Goal: Information Seeking & Learning: Learn about a topic

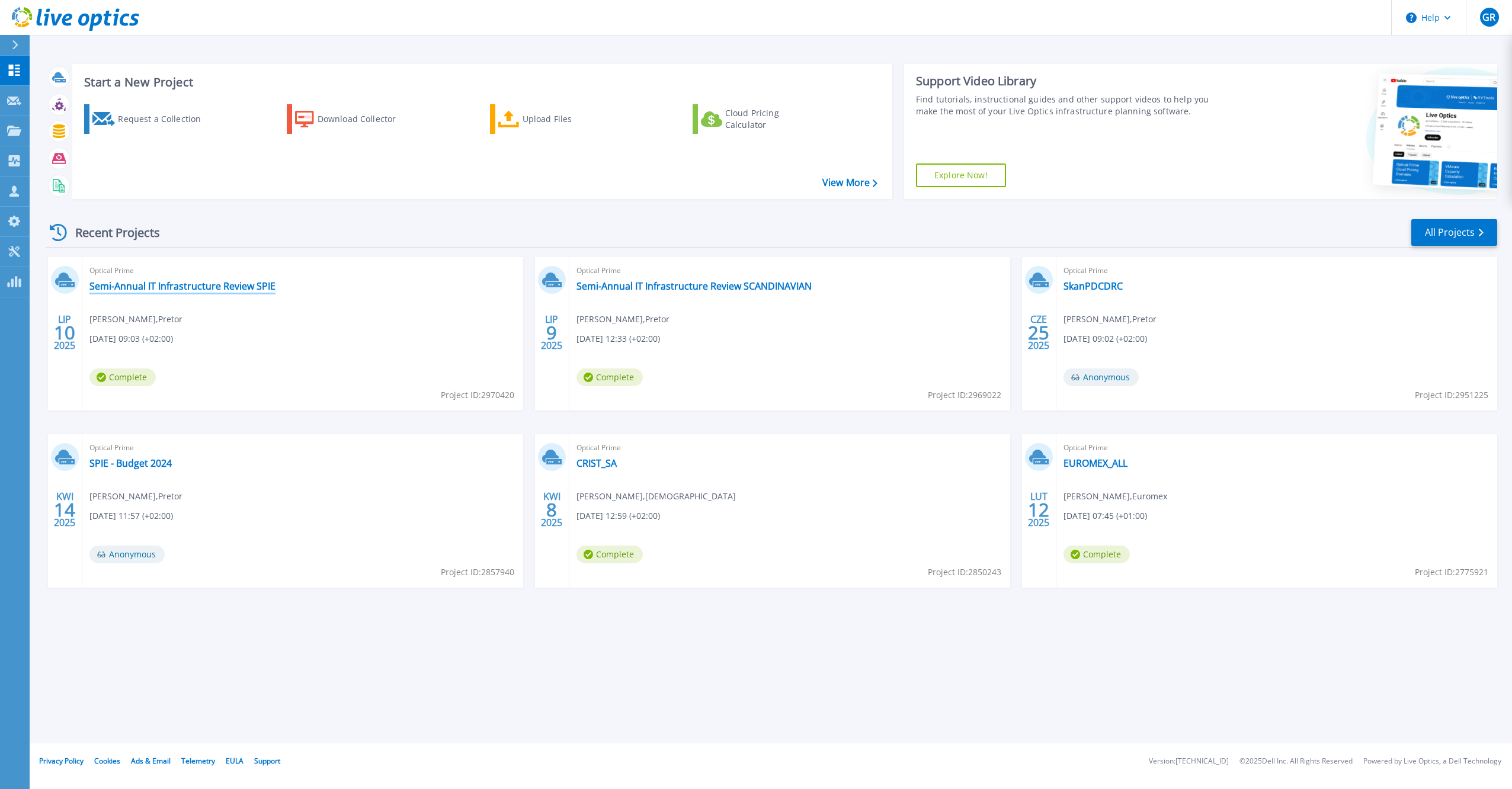
drag, startPoint x: 244, startPoint y: 286, endPoint x: 275, endPoint y: 280, distance: 31.6
click at [244, 286] on link "Semi-Annual IT Infrastructure Review SPIE" at bounding box center [183, 286] width 186 height 12
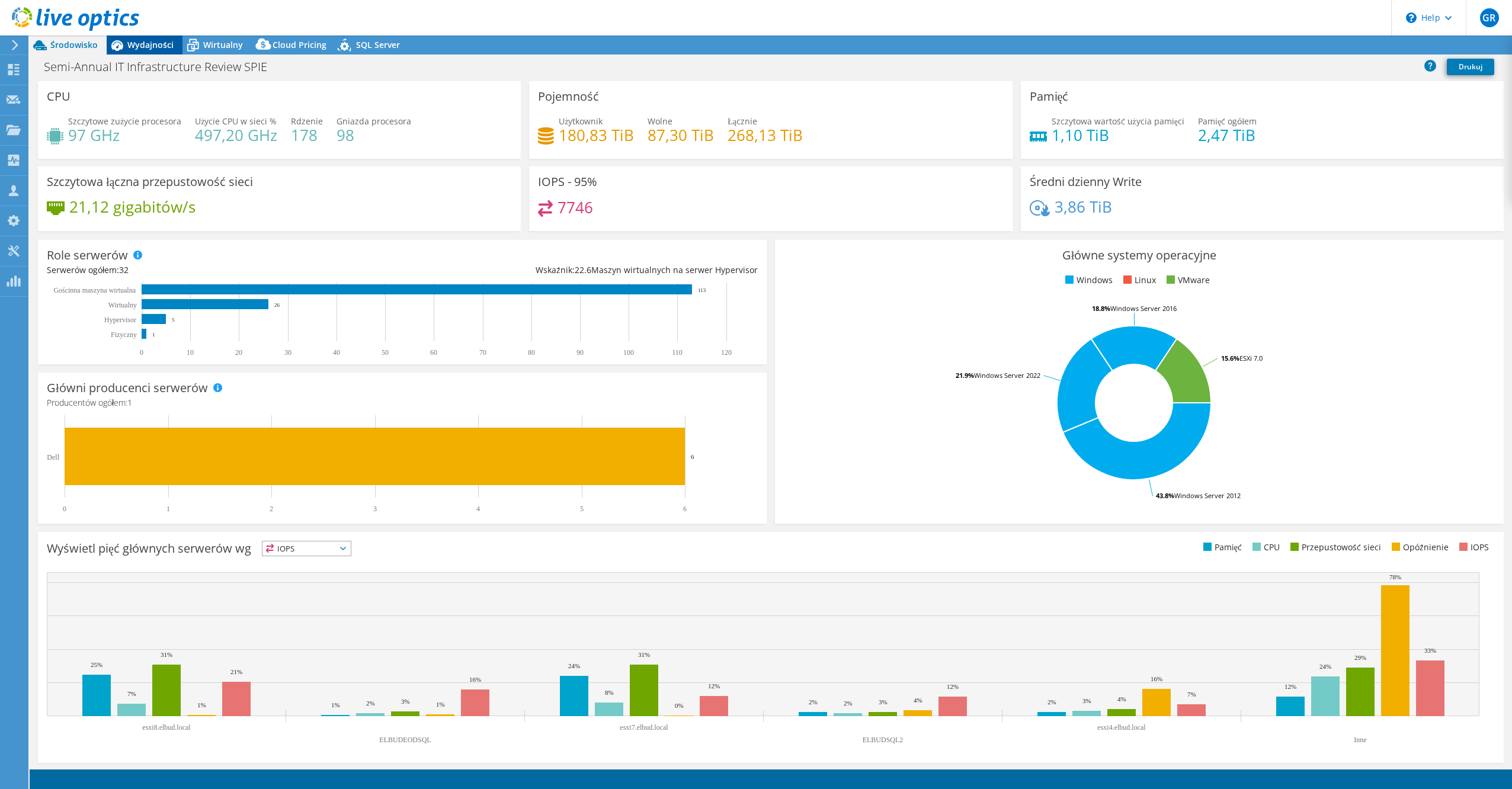
click at [157, 47] on span "Wydajności" at bounding box center [150, 45] width 46 height 11
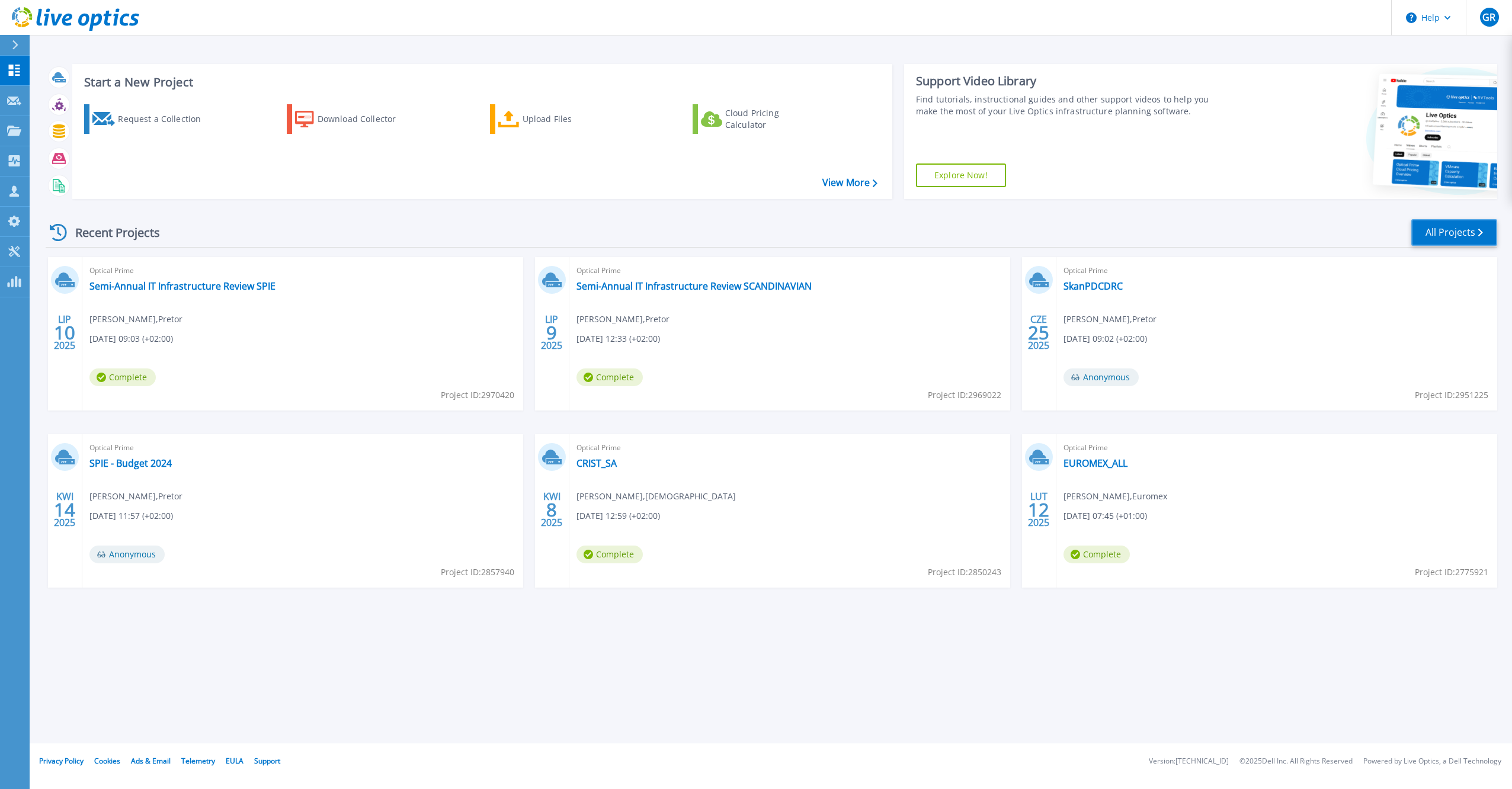
drag, startPoint x: 1443, startPoint y: 231, endPoint x: 1326, endPoint y: 166, distance: 133.8
click at [1443, 231] on link "All Projects" at bounding box center [1454, 232] width 86 height 26
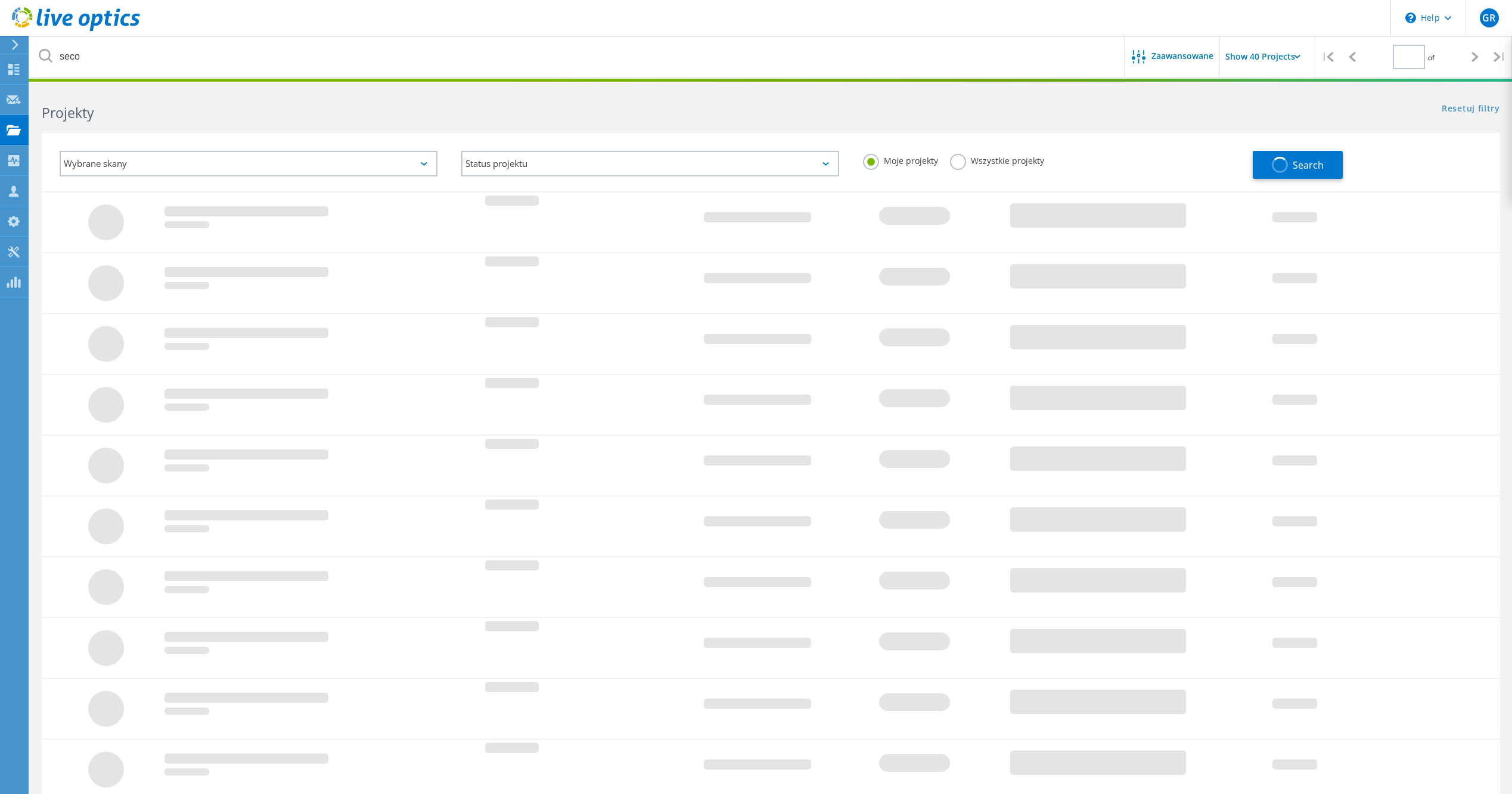
type input "1"
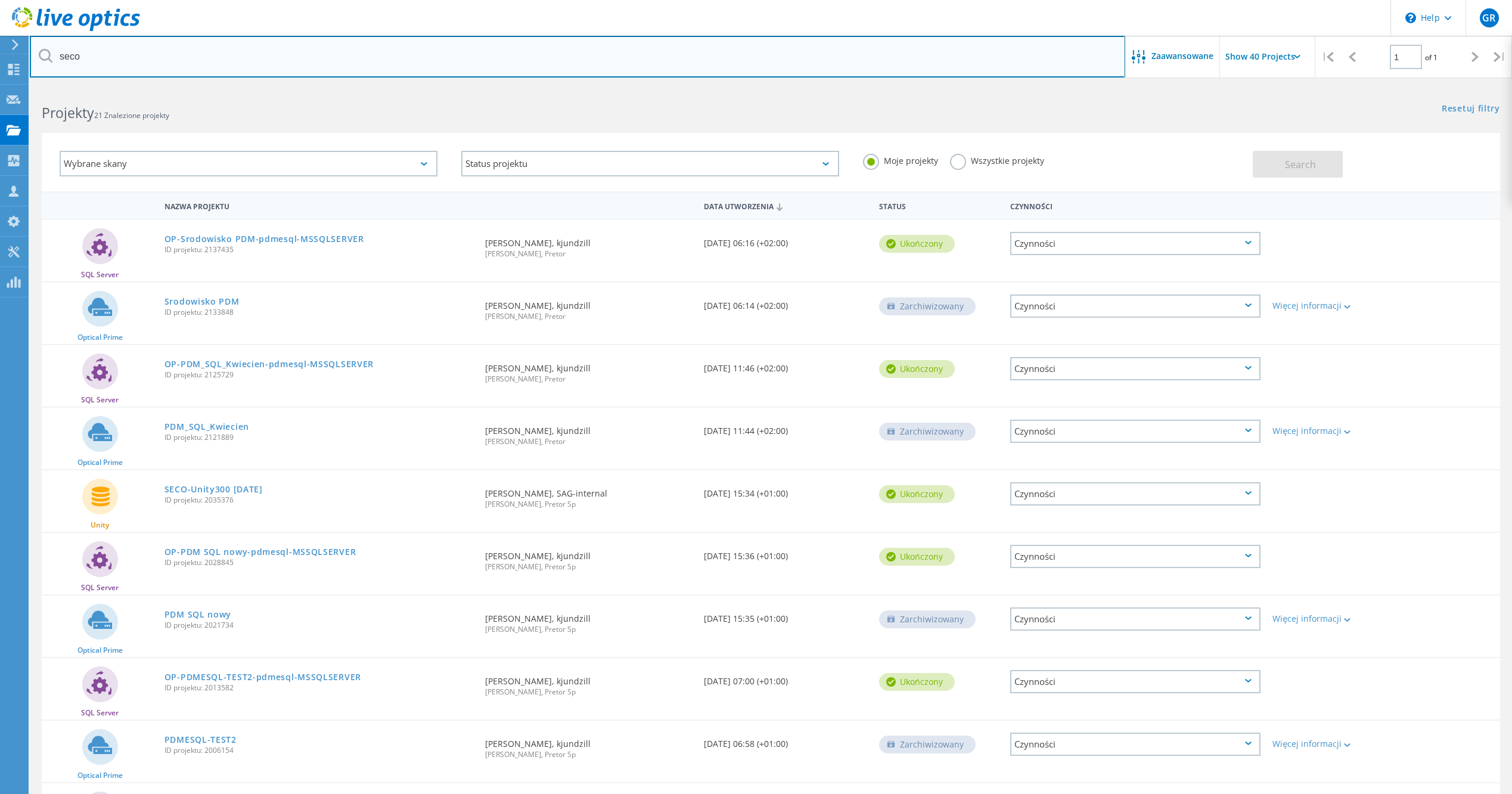
drag, startPoint x: 106, startPoint y: 55, endPoint x: 0, endPoint y: 54, distance: 106.0
click at [0, 51] on html "\n Help Explore Helpful Articles Contact Support GR Członek zespołu partnera w …" at bounding box center [756, 788] width 1512 height 1575
type input "e"
type input "seco"
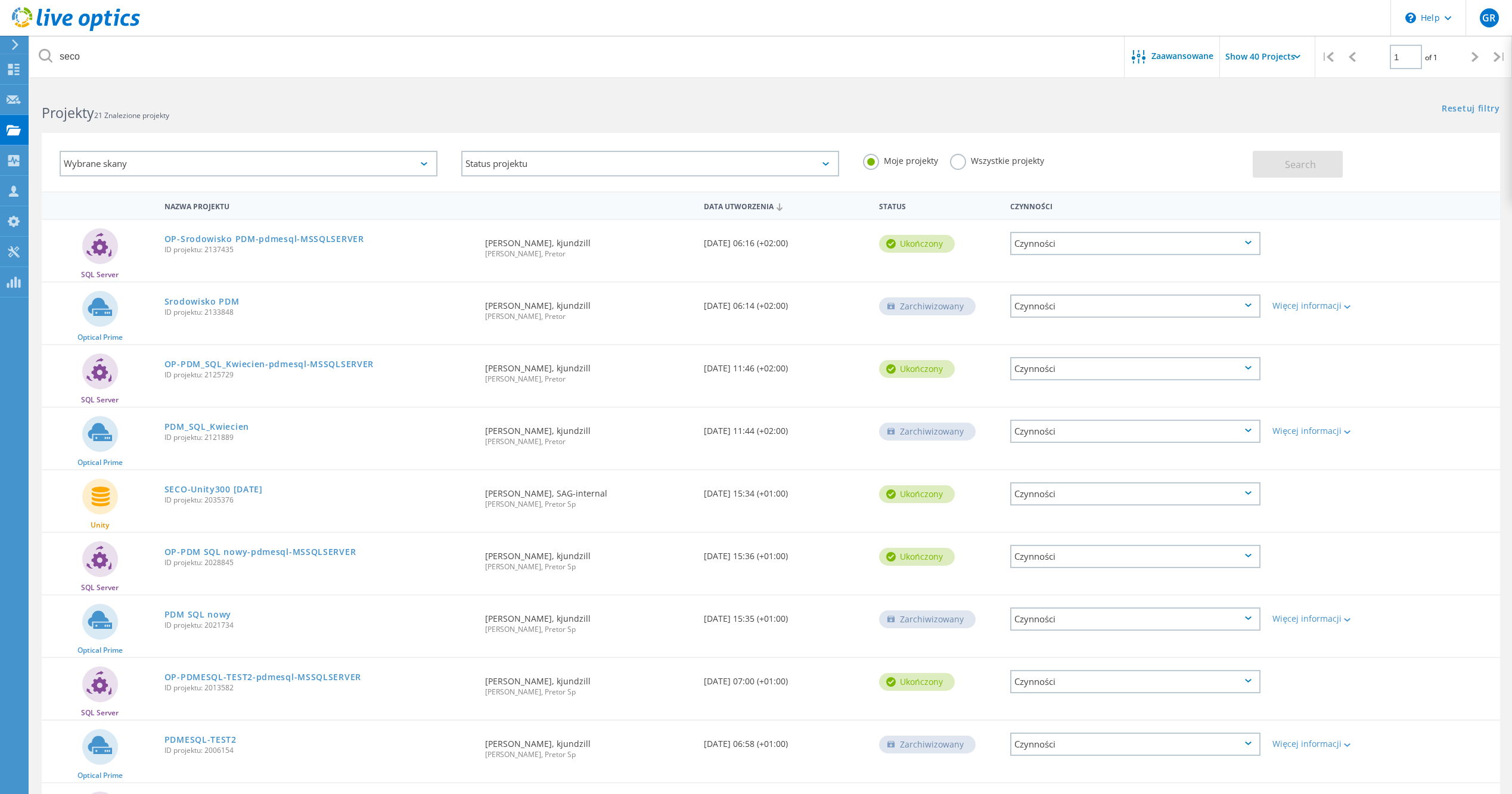
click at [961, 163] on label "Wszystkie projekty" at bounding box center [997, 160] width 94 height 11
click at [0, 0] on input "Wszystkie projekty" at bounding box center [0, 0] width 0 height 0
click at [1266, 151] on button "Search" at bounding box center [1298, 164] width 90 height 27
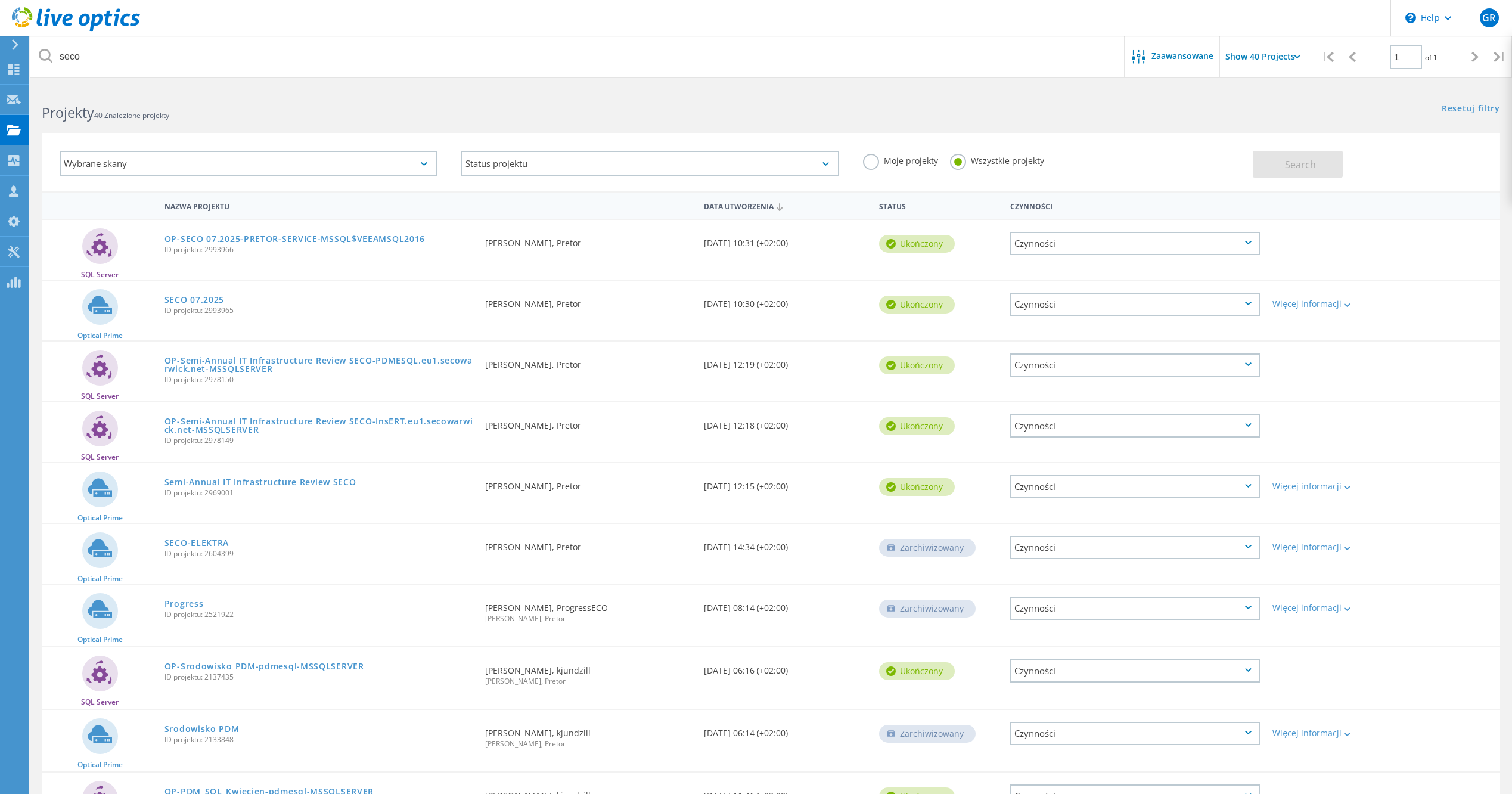
drag, startPoint x: 294, startPoint y: 234, endPoint x: 249, endPoint y: 318, distance: 95.3
click at [244, 322] on div "SECO 07.2025 ID projektu: 2993965" at bounding box center [318, 303] width 320 height 46
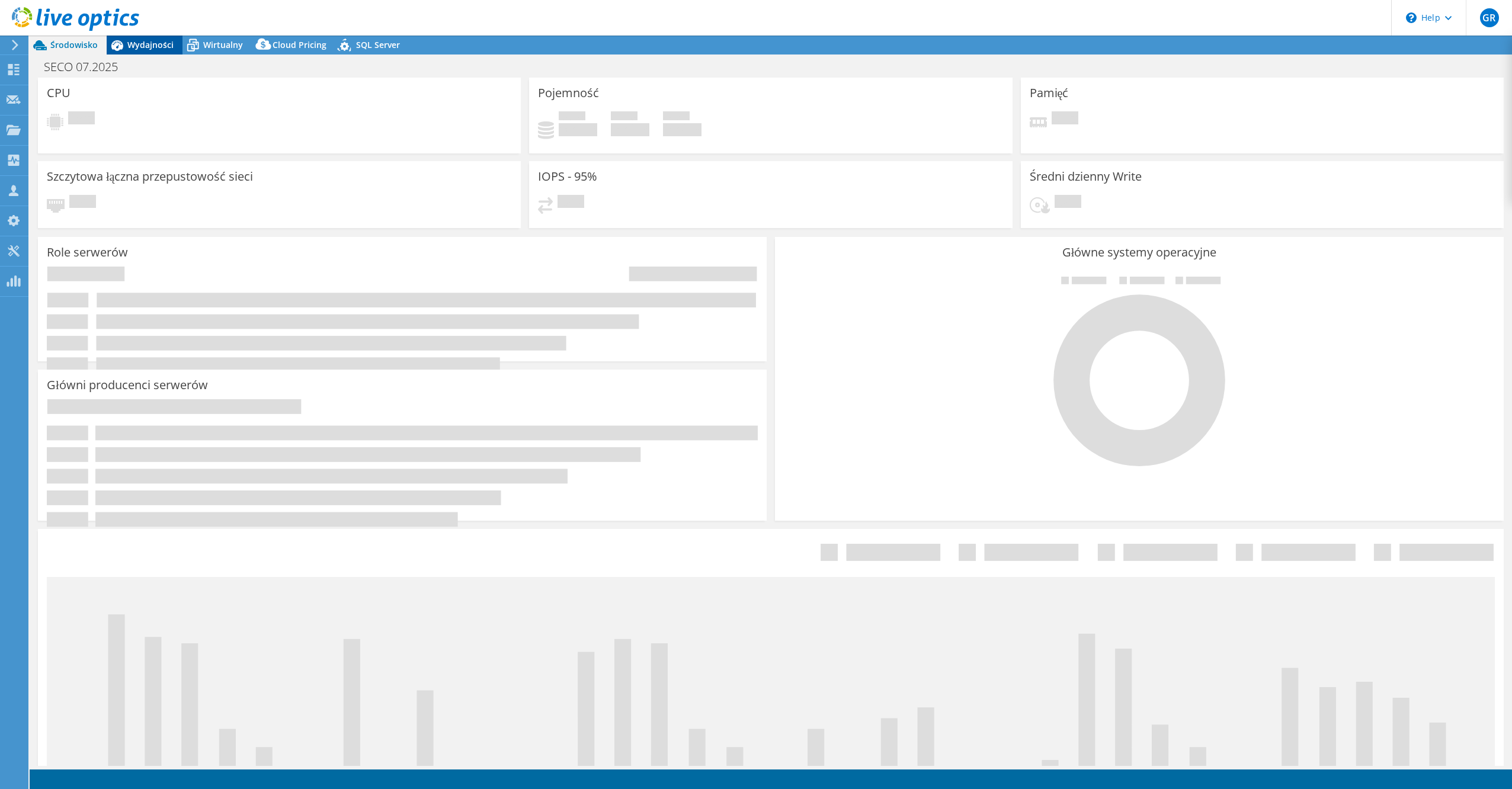
select select "USD"
click at [167, 49] on span "Wydajności" at bounding box center [150, 45] width 46 height 11
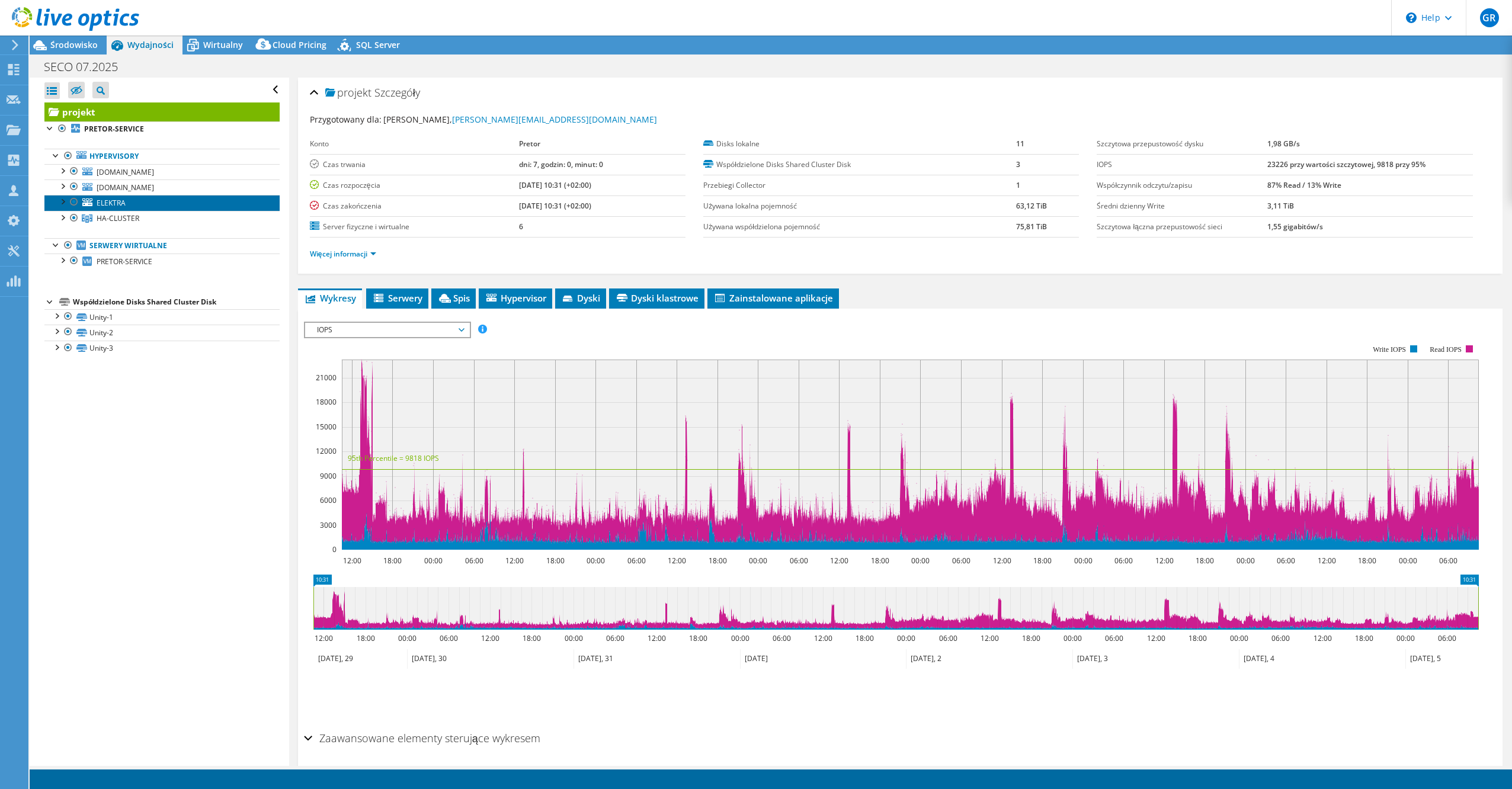
click at [127, 205] on link "ELEKTRA" at bounding box center [162, 203] width 235 height 15
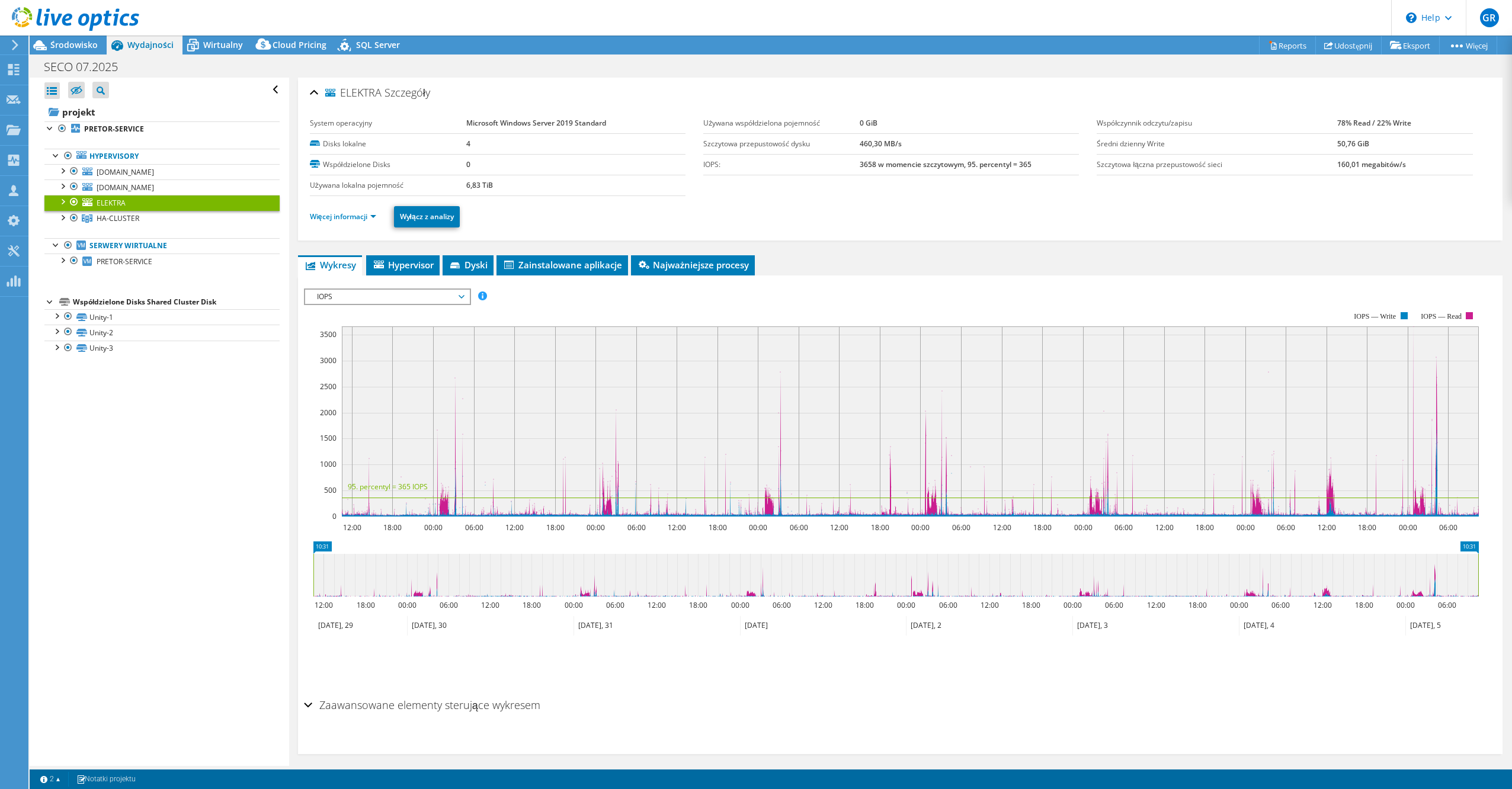
click at [66, 198] on div at bounding box center [62, 201] width 12 height 12
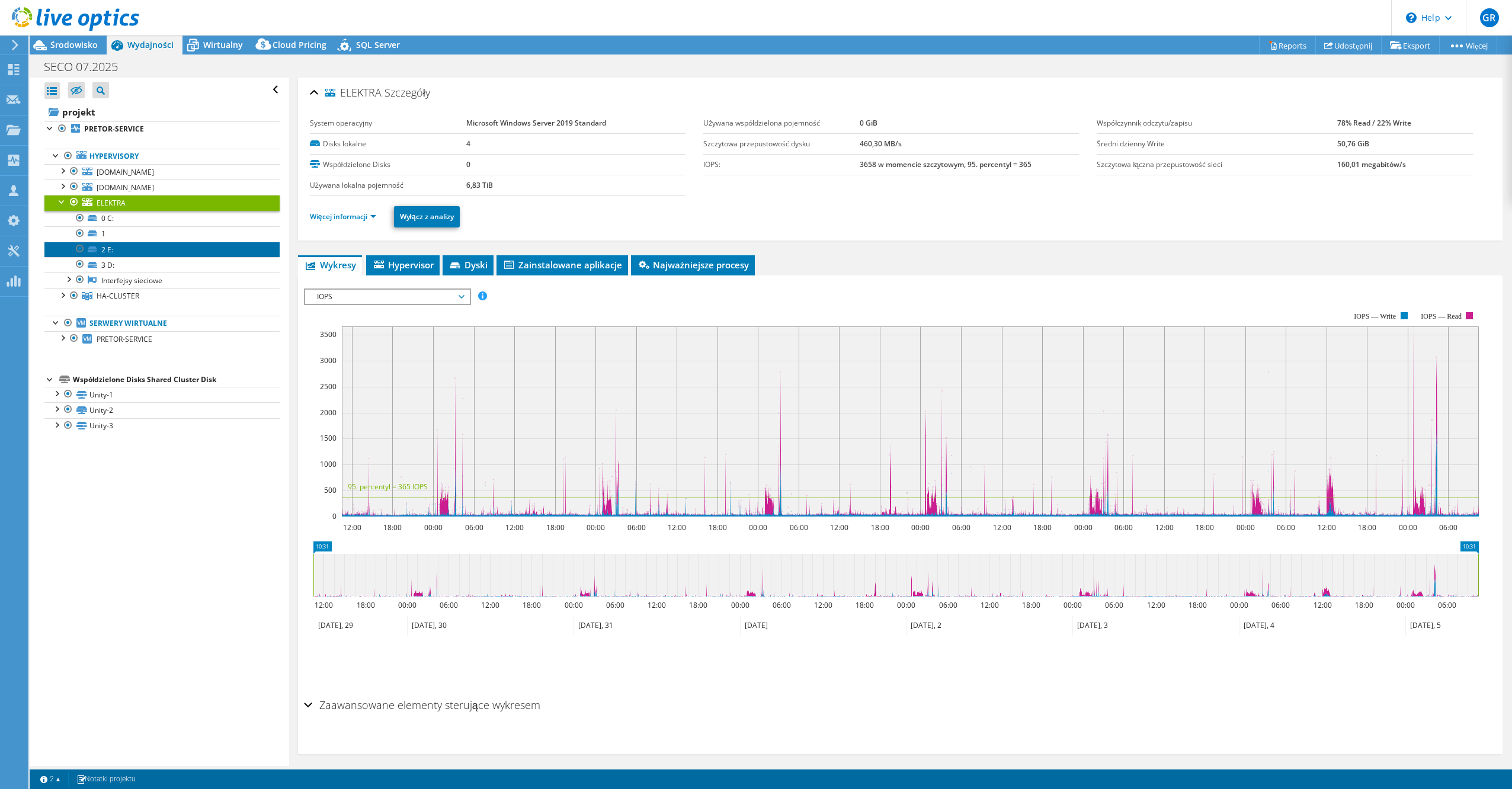
click at [132, 251] on link "2 E:" at bounding box center [162, 249] width 235 height 15
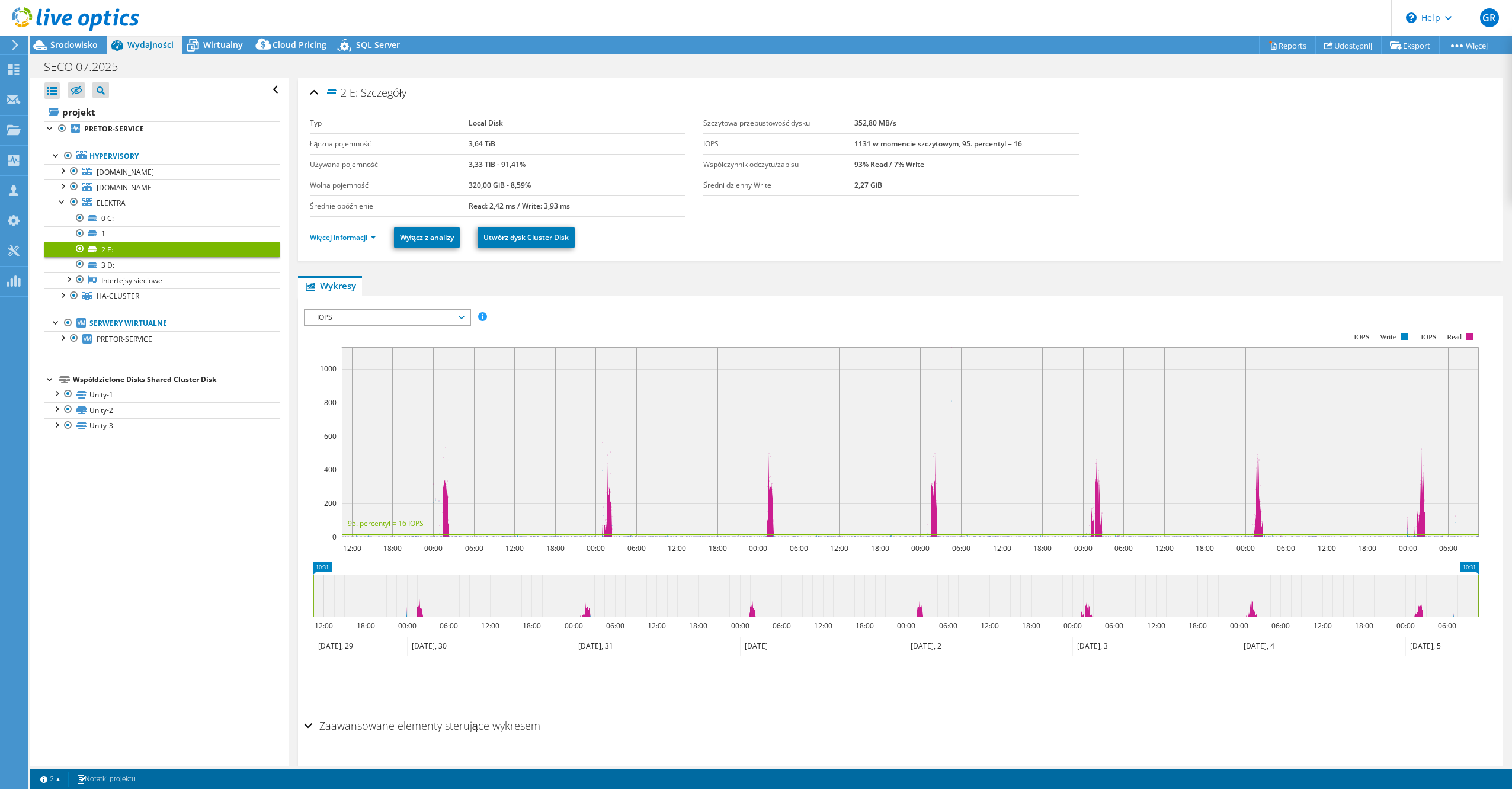
drag, startPoint x: 540, startPoint y: 167, endPoint x: 458, endPoint y: 165, distance: 82.0
click at [458, 165] on tr "Używana pojemność 3,33 TiB - 91,41%" at bounding box center [497, 164] width 376 height 21
drag, startPoint x: 458, startPoint y: 165, endPoint x: 468, endPoint y: 189, distance: 26.0
click at [469, 189] on td "320,00 GiB - 8,59%" at bounding box center [577, 185] width 217 height 21
click at [395, 318] on span "IOPS" at bounding box center [387, 317] width 152 height 14
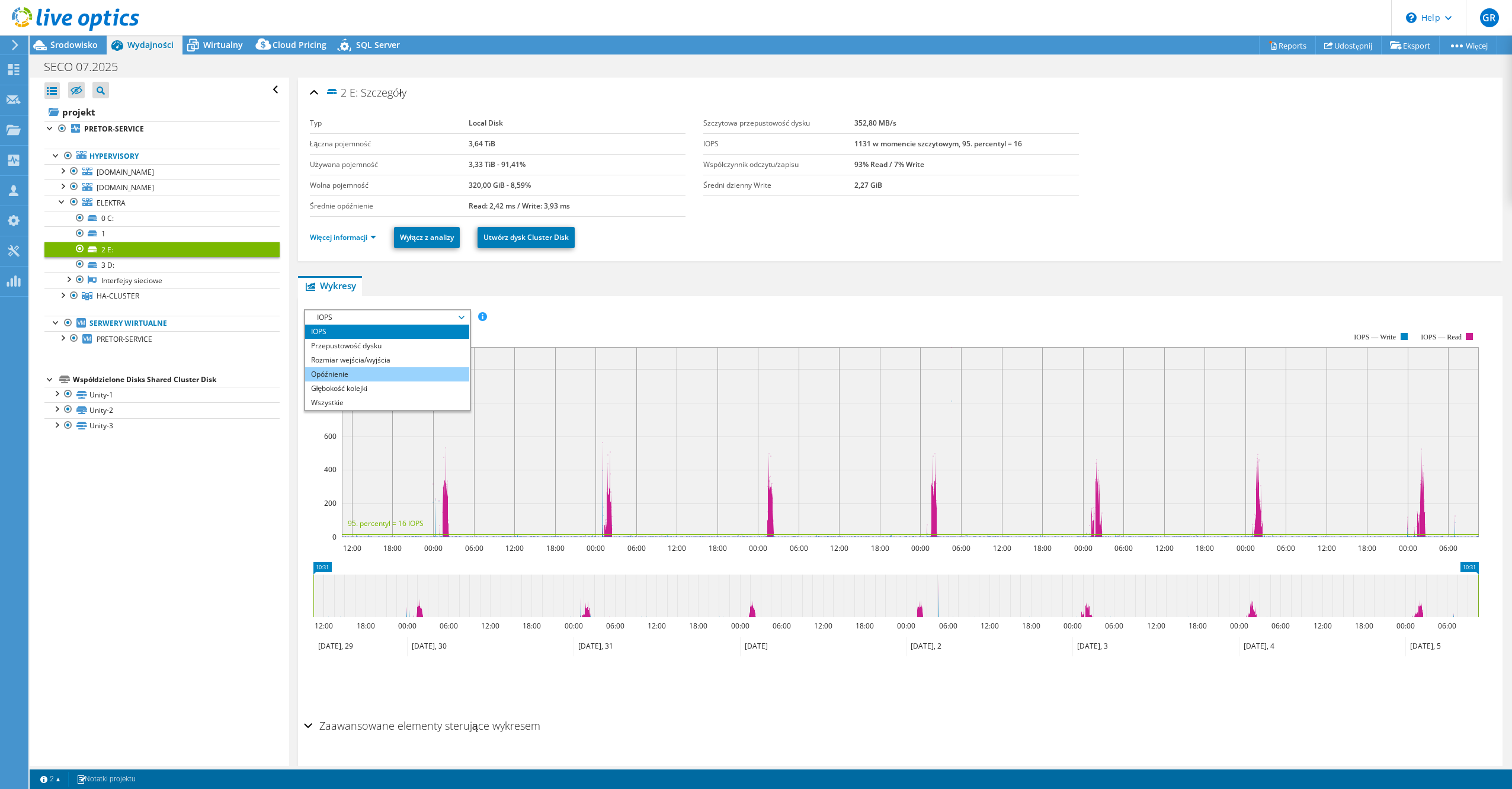
click at [386, 370] on li "Opóźnienie" at bounding box center [387, 374] width 164 height 14
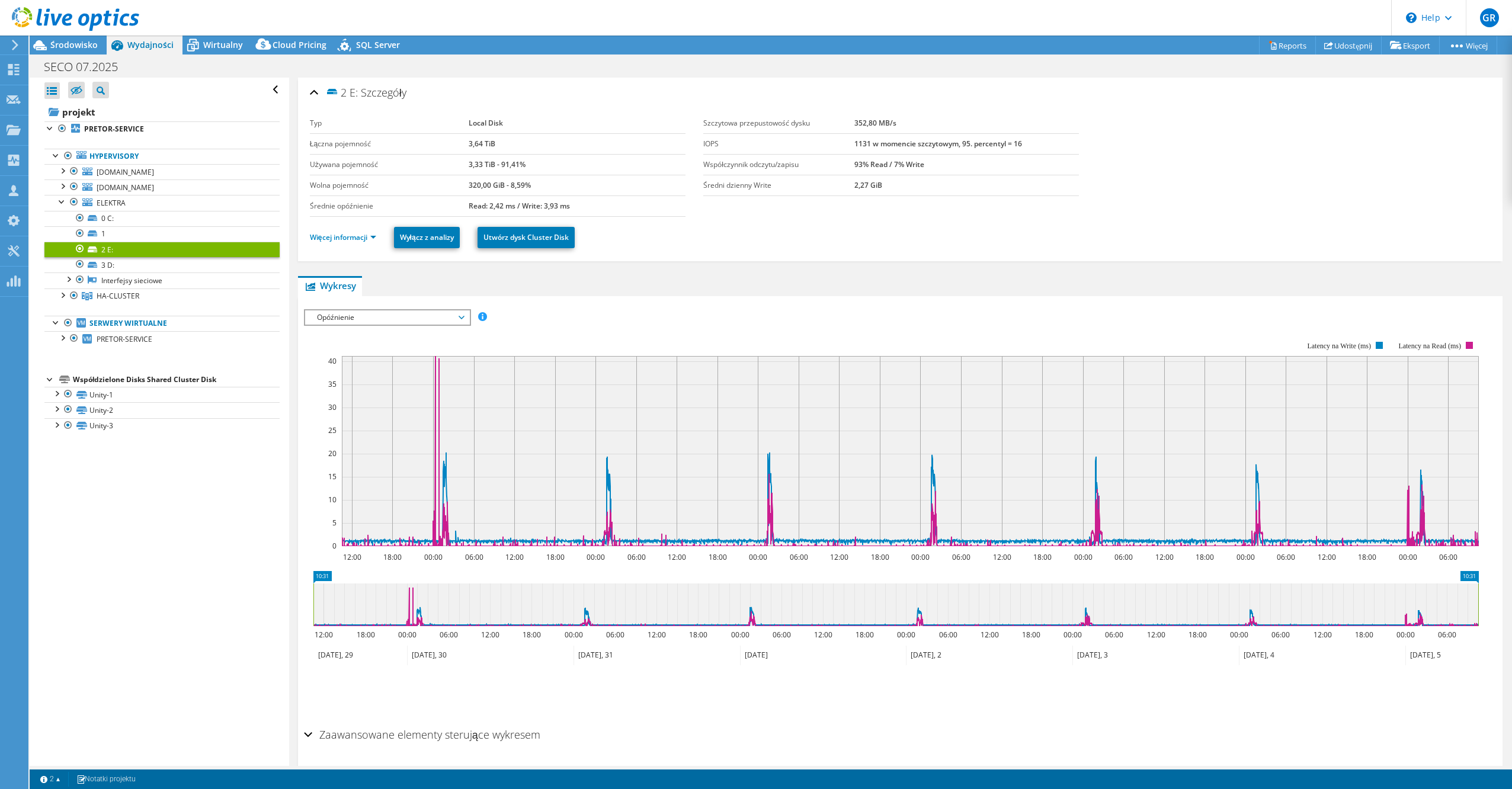
click at [407, 315] on span "Opóźnienie" at bounding box center [387, 317] width 152 height 14
click at [757, 298] on div "IOPS Przepustowość dysku Rozmiar wejścia/wyjścia Opóźnienie Głębokość kolejki P…" at bounding box center [900, 510] width 1193 height 427
click at [434, 310] on span "Opóźnienie" at bounding box center [387, 317] width 152 height 14
click at [424, 388] on li "Głębokość kolejki" at bounding box center [387, 388] width 164 height 14
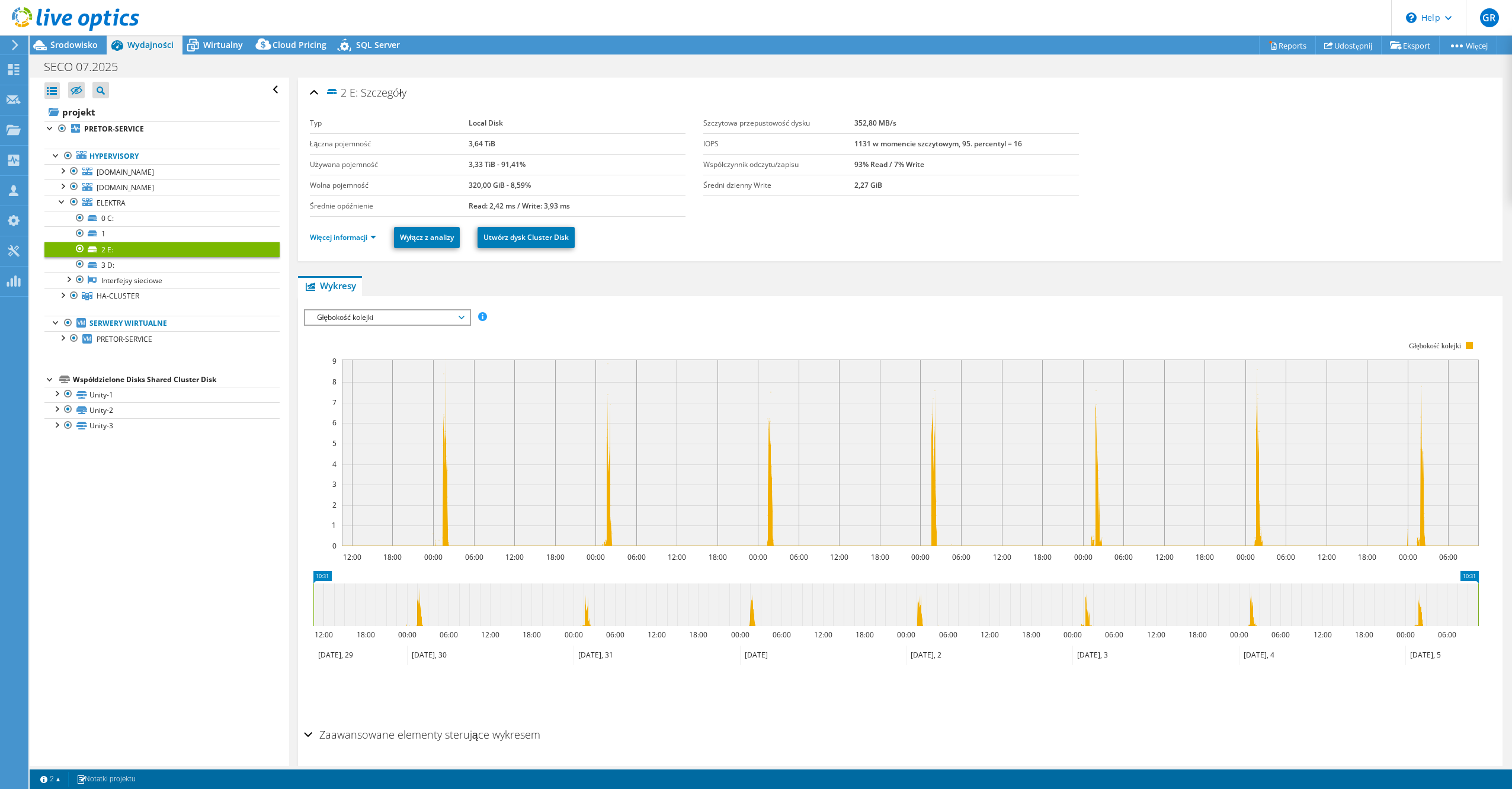
click at [429, 313] on span "Głębokość kolejki" at bounding box center [387, 317] width 152 height 14
click at [399, 349] on li "Przepustowość dysku" at bounding box center [387, 345] width 164 height 14
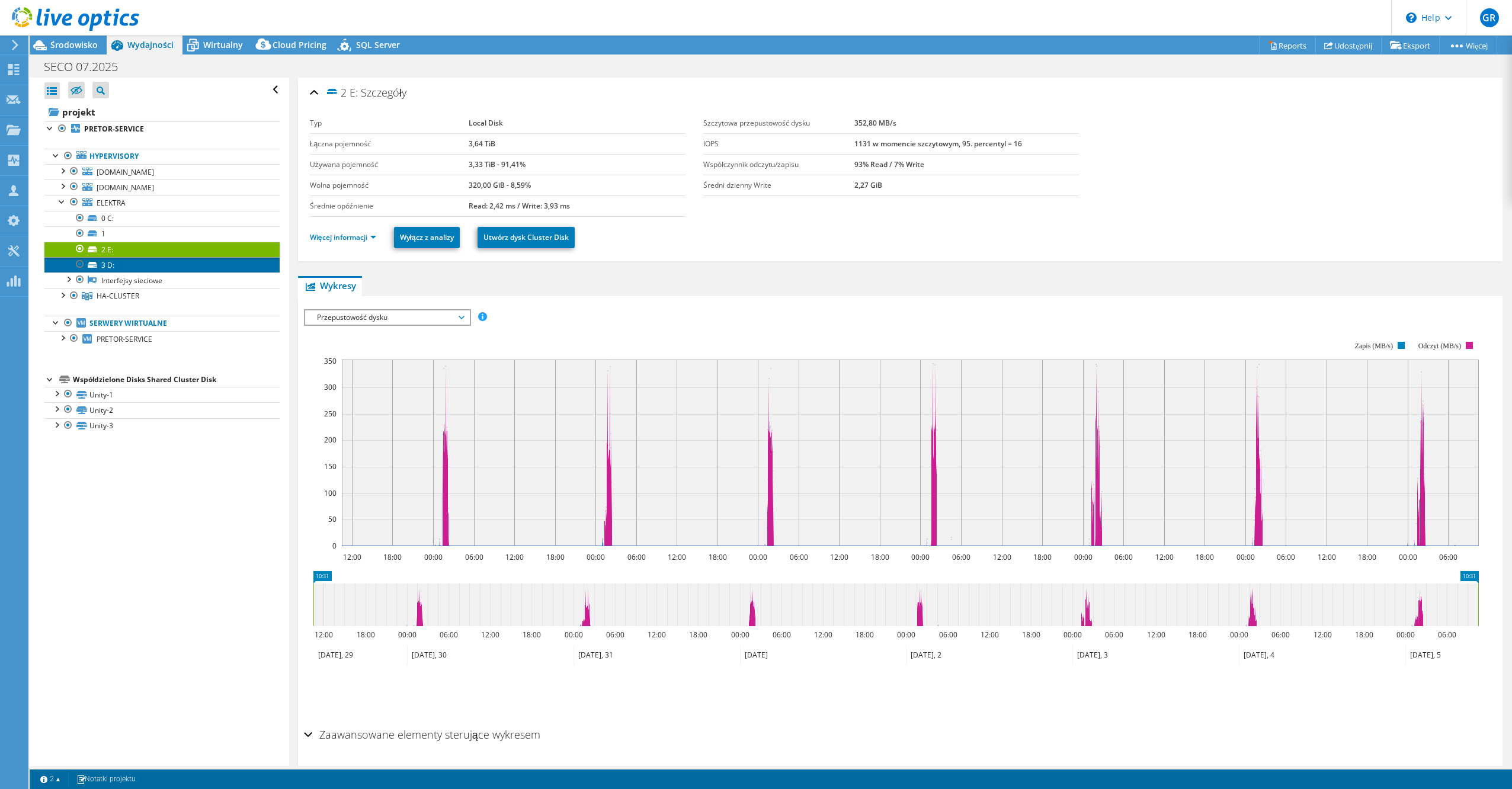
click at [179, 265] on link "3 D:" at bounding box center [162, 265] width 235 height 15
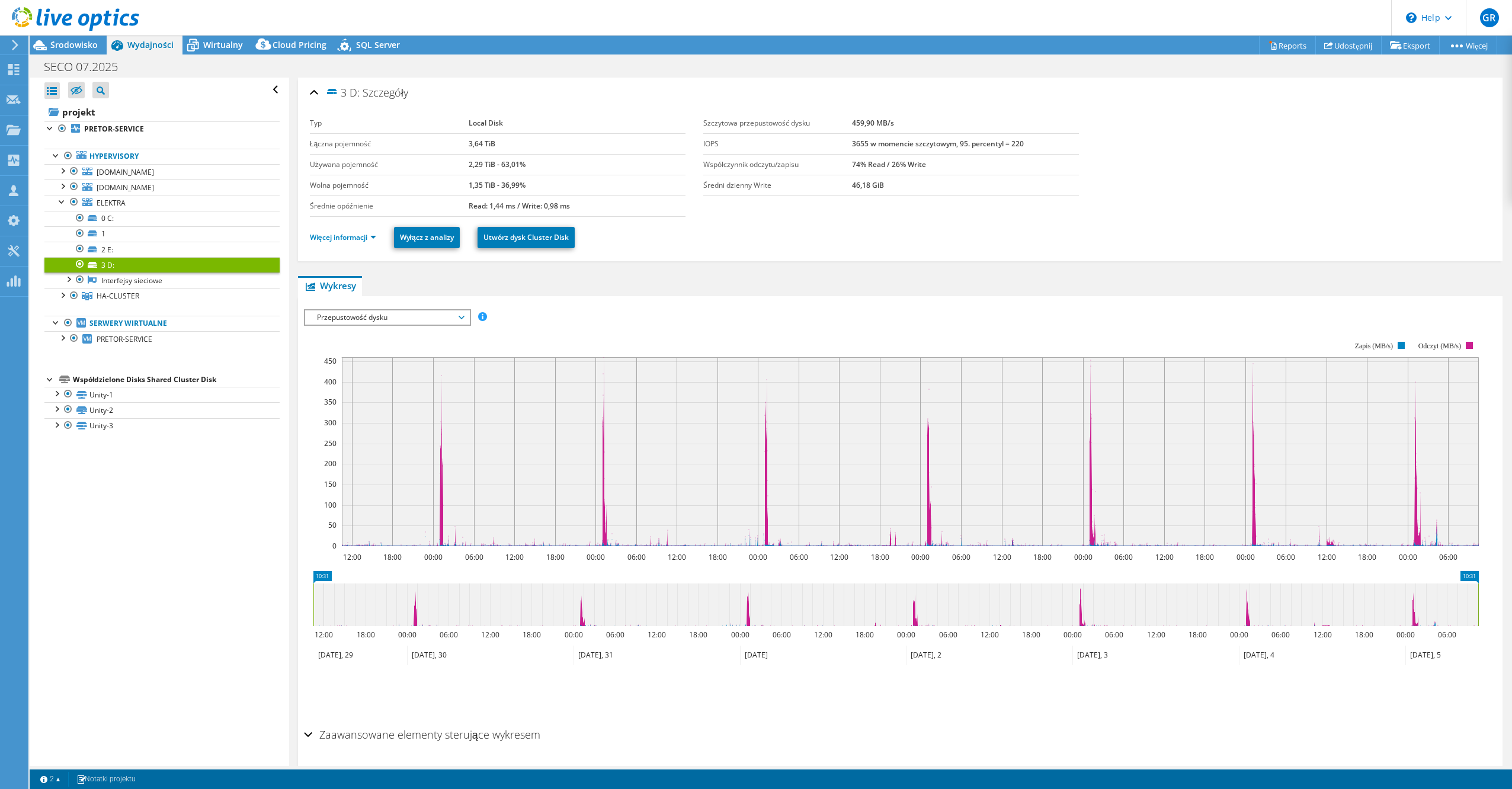
click at [410, 315] on span "Przepustowość dysku" at bounding box center [387, 317] width 152 height 14
click at [409, 378] on li "Opóźnienie" at bounding box center [387, 374] width 164 height 14
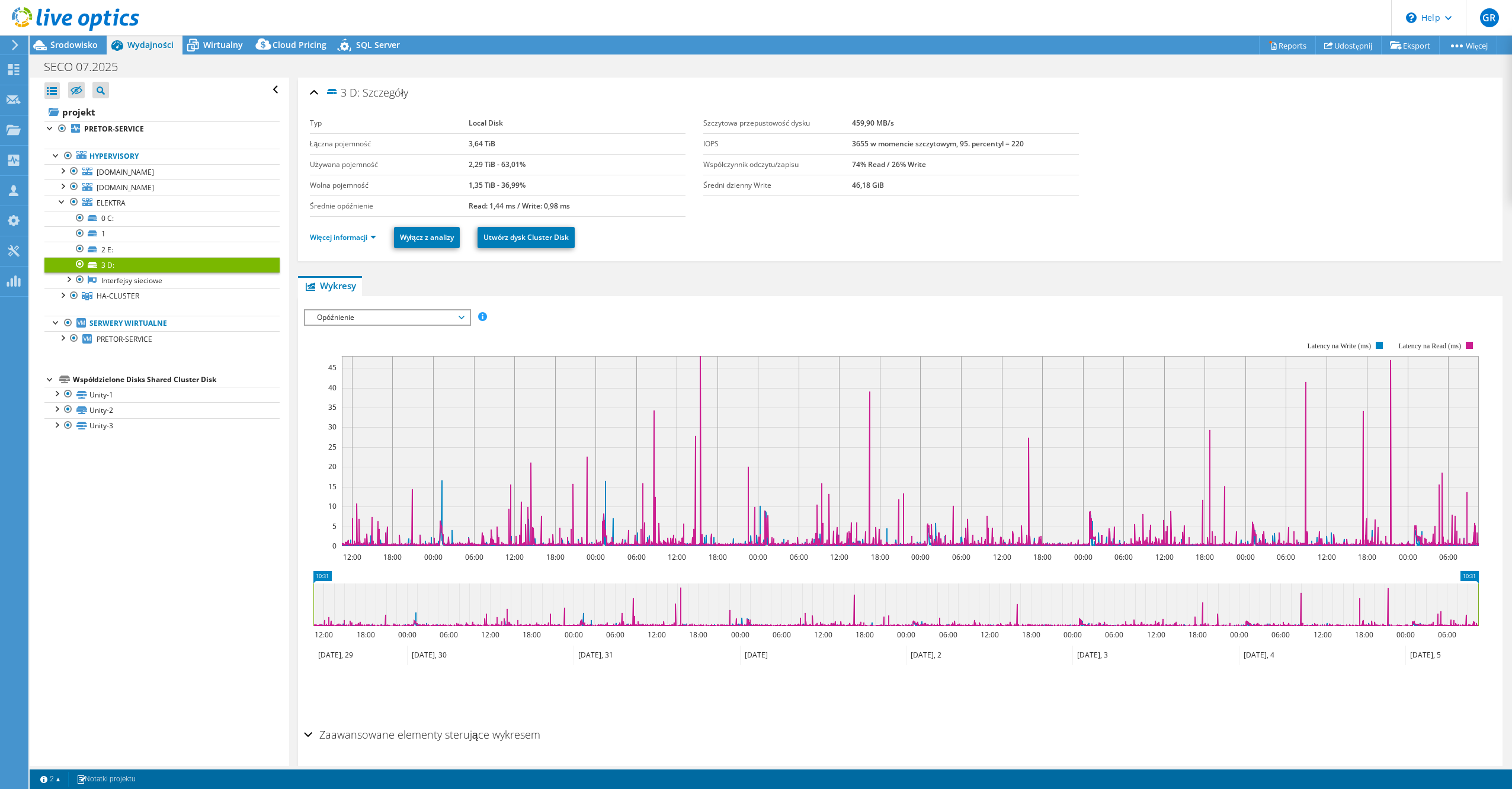
drag, startPoint x: 416, startPoint y: 308, endPoint x: 410, endPoint y: 315, distance: 9.2
click at [415, 309] on div "Opóźnienie IOPS Przepustowość dysku Rozmiar wejścia/wyjścia Opóźnienie Głębokoś…" at bounding box center [387, 317] width 167 height 16
click at [388, 328] on li "IOPS" at bounding box center [387, 332] width 164 height 14
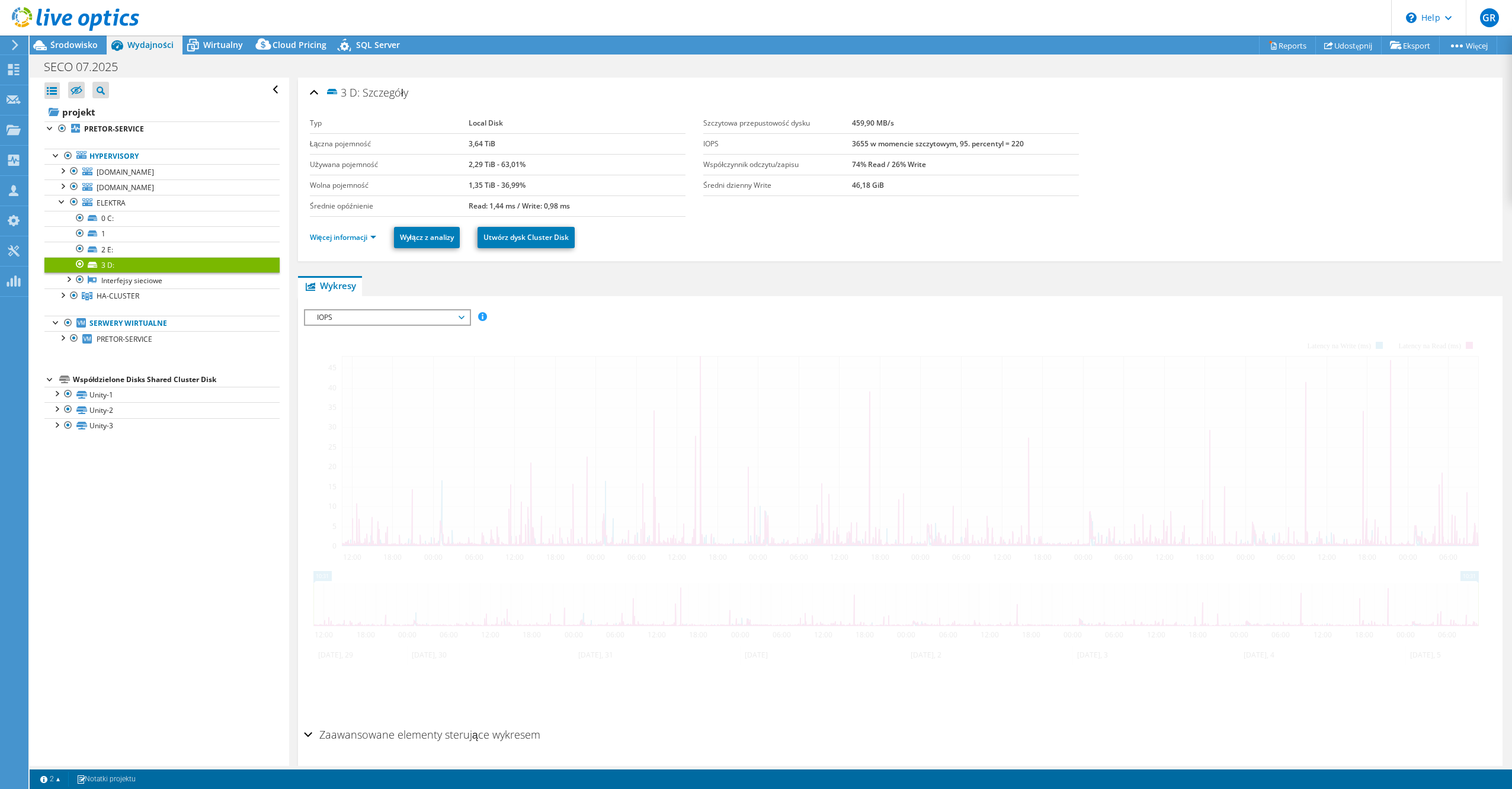
click at [388, 316] on span "IOPS" at bounding box center [387, 317] width 152 height 14
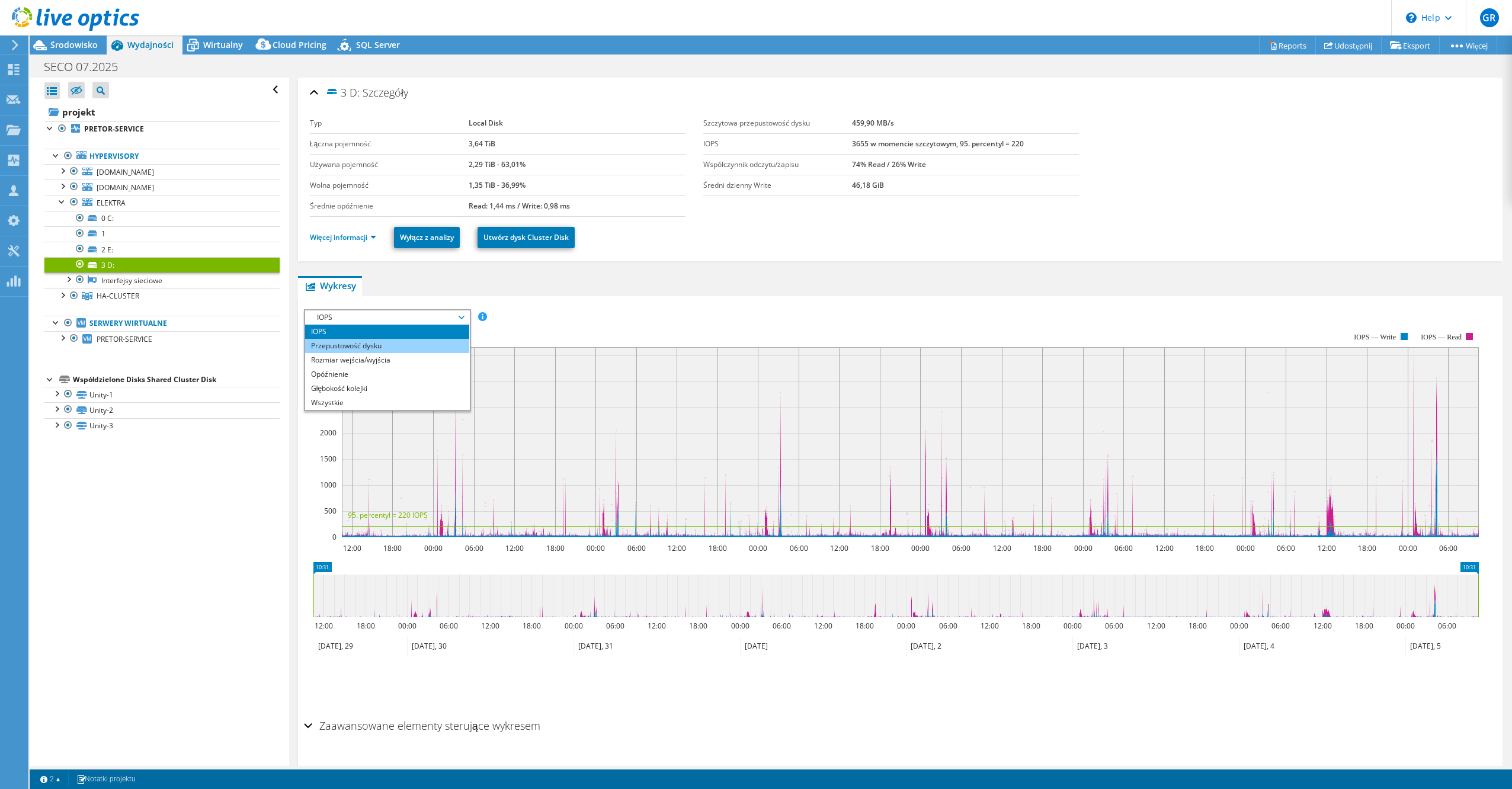
drag, startPoint x: 380, startPoint y: 342, endPoint x: 409, endPoint y: 339, distance: 29.2
click at [381, 342] on li "Przepustowość dysku" at bounding box center [387, 345] width 164 height 14
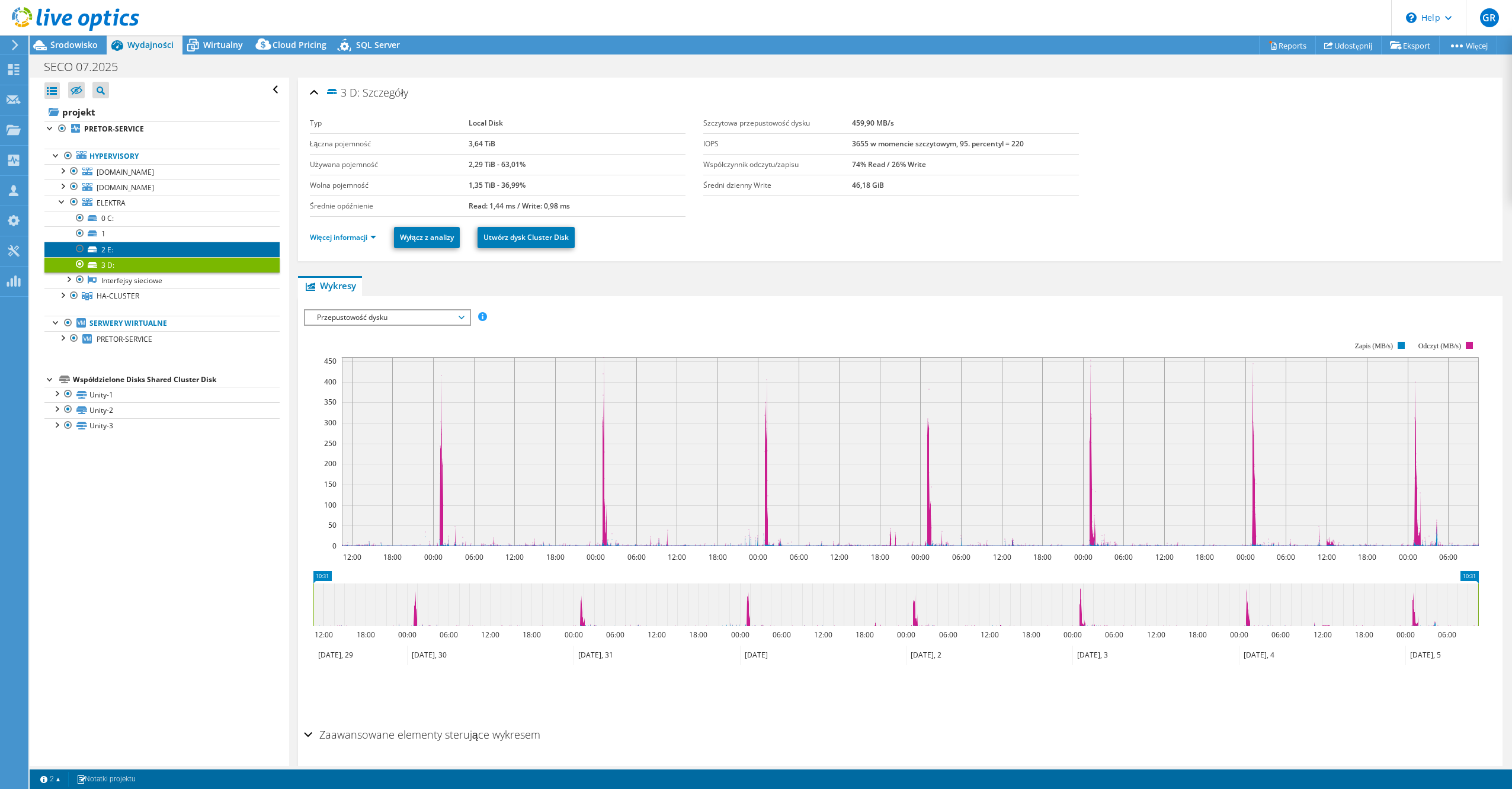
click at [188, 247] on link "2 E:" at bounding box center [162, 249] width 235 height 15
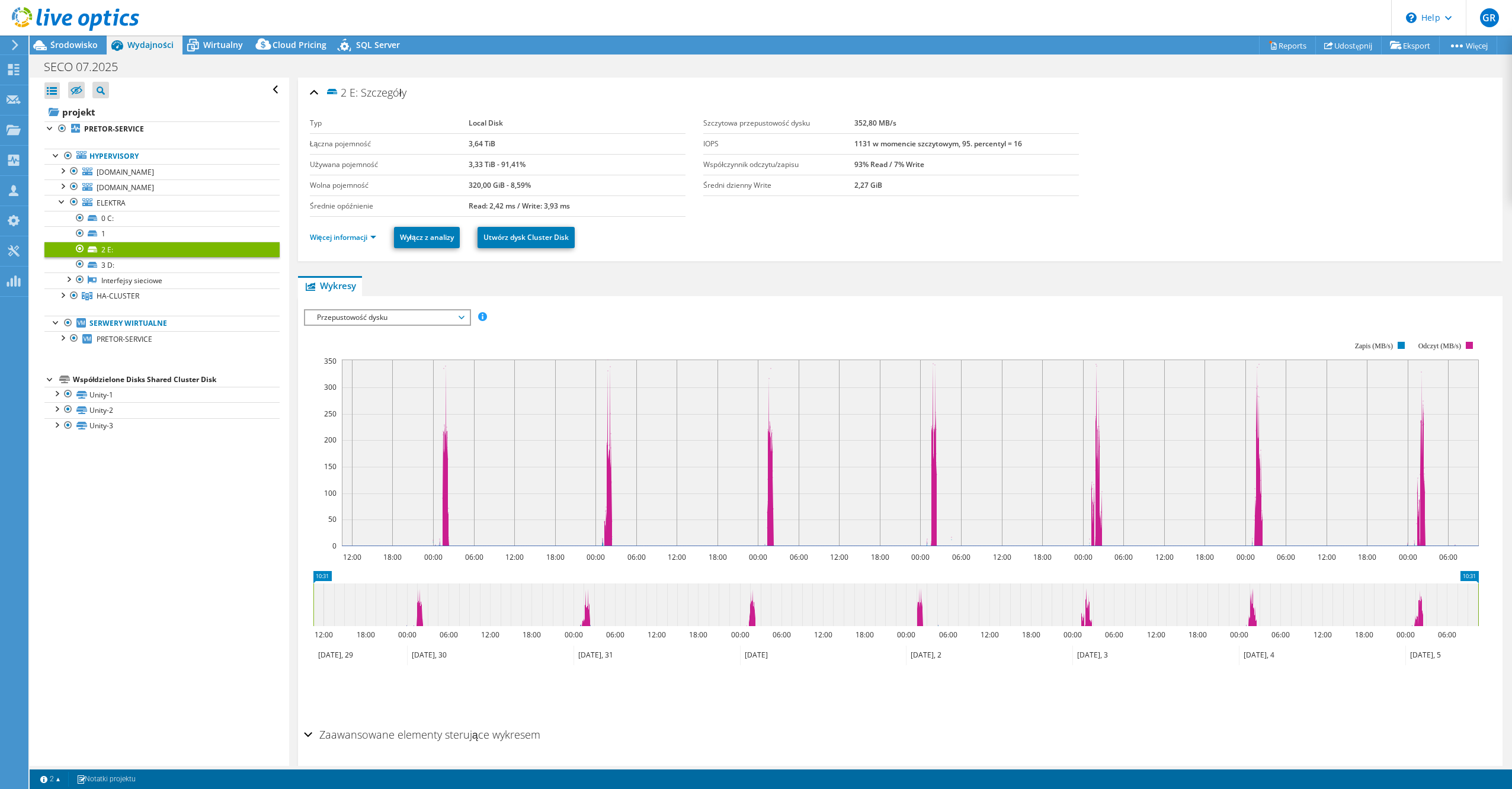
click at [412, 323] on span "Przepustowość dysku" at bounding box center [387, 317] width 152 height 14
click at [589, 326] on rect at bounding box center [891, 444] width 1175 height 237
select select "USD"
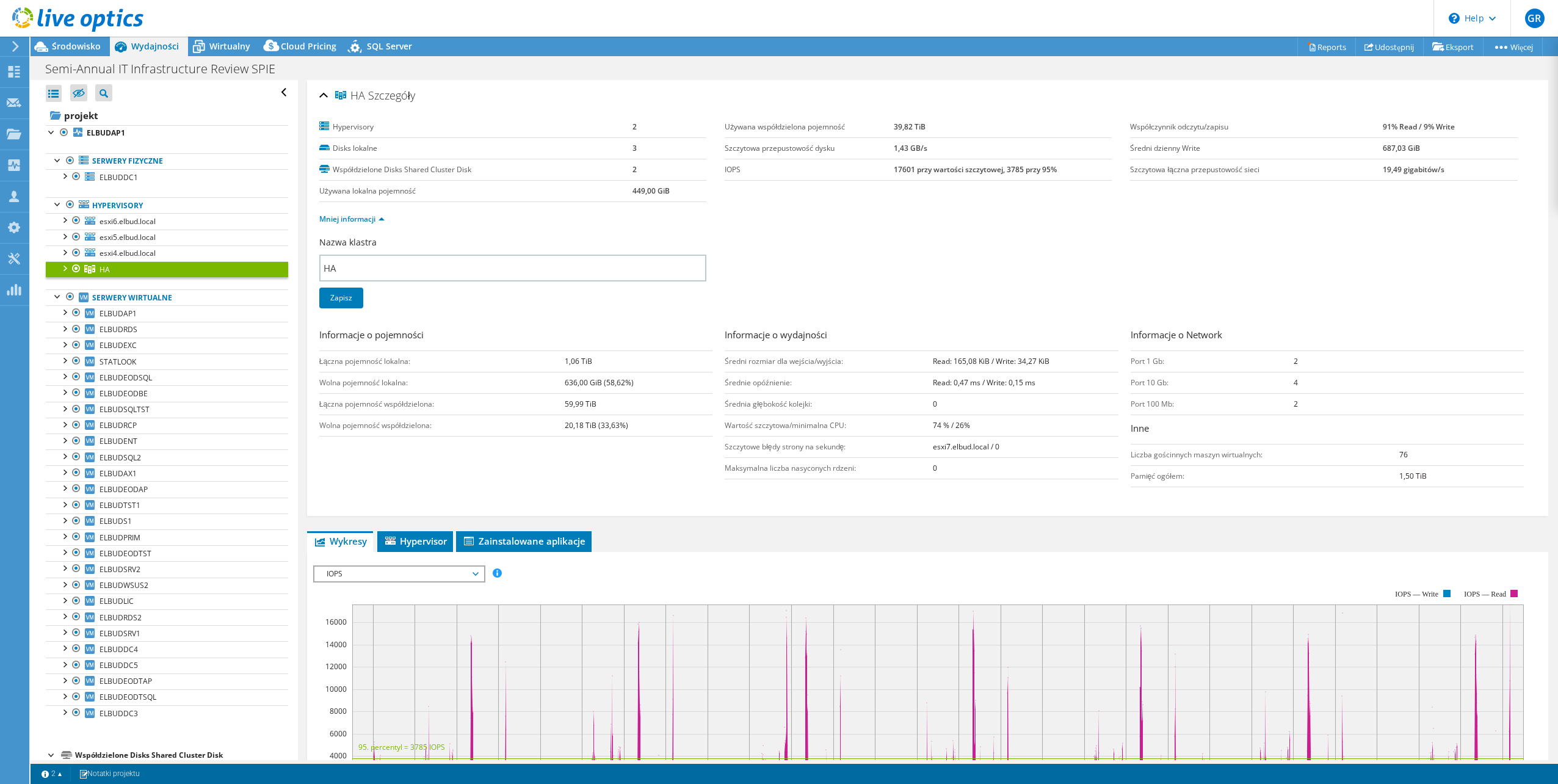
select select "USD"
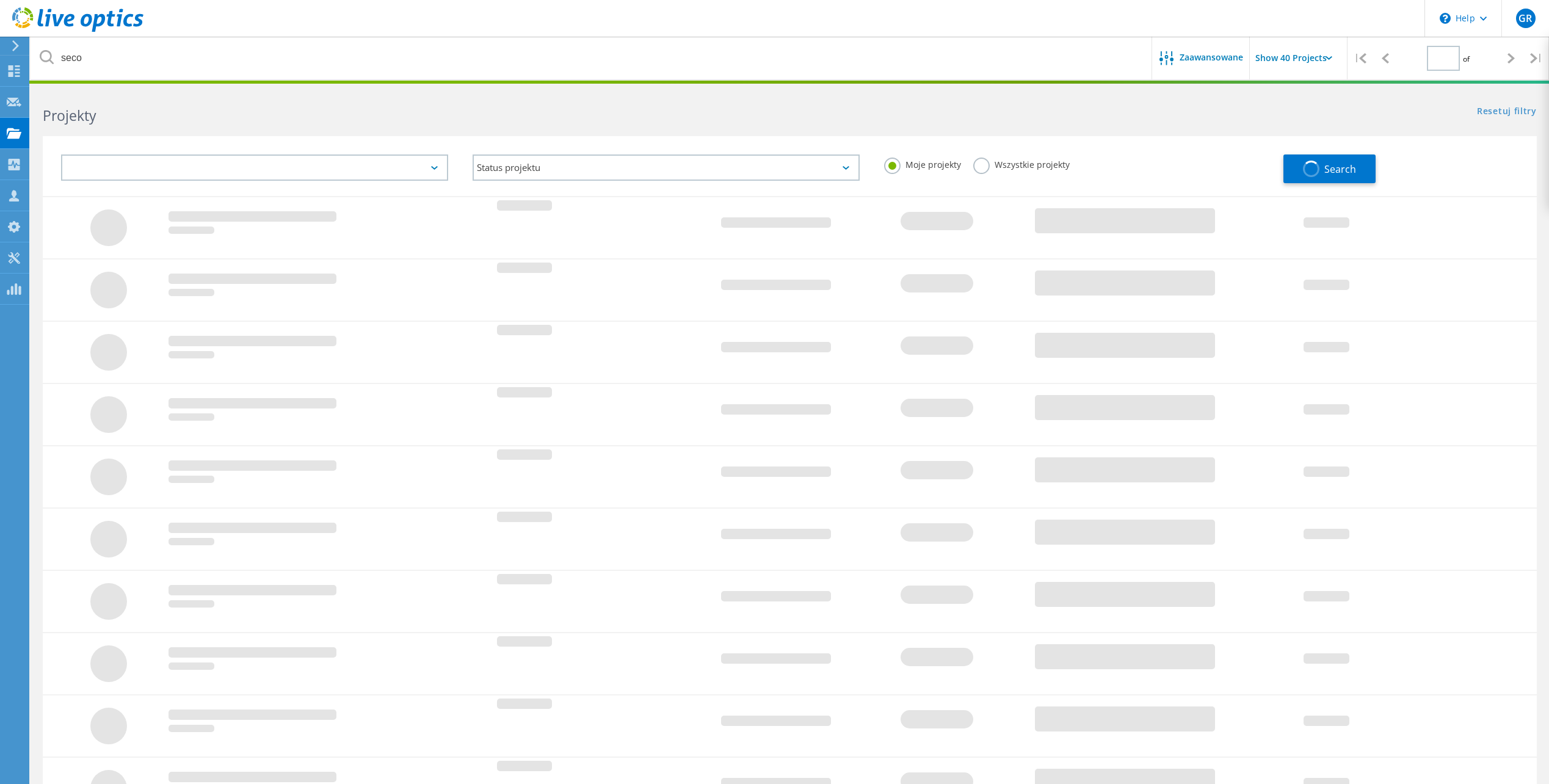
type input "1"
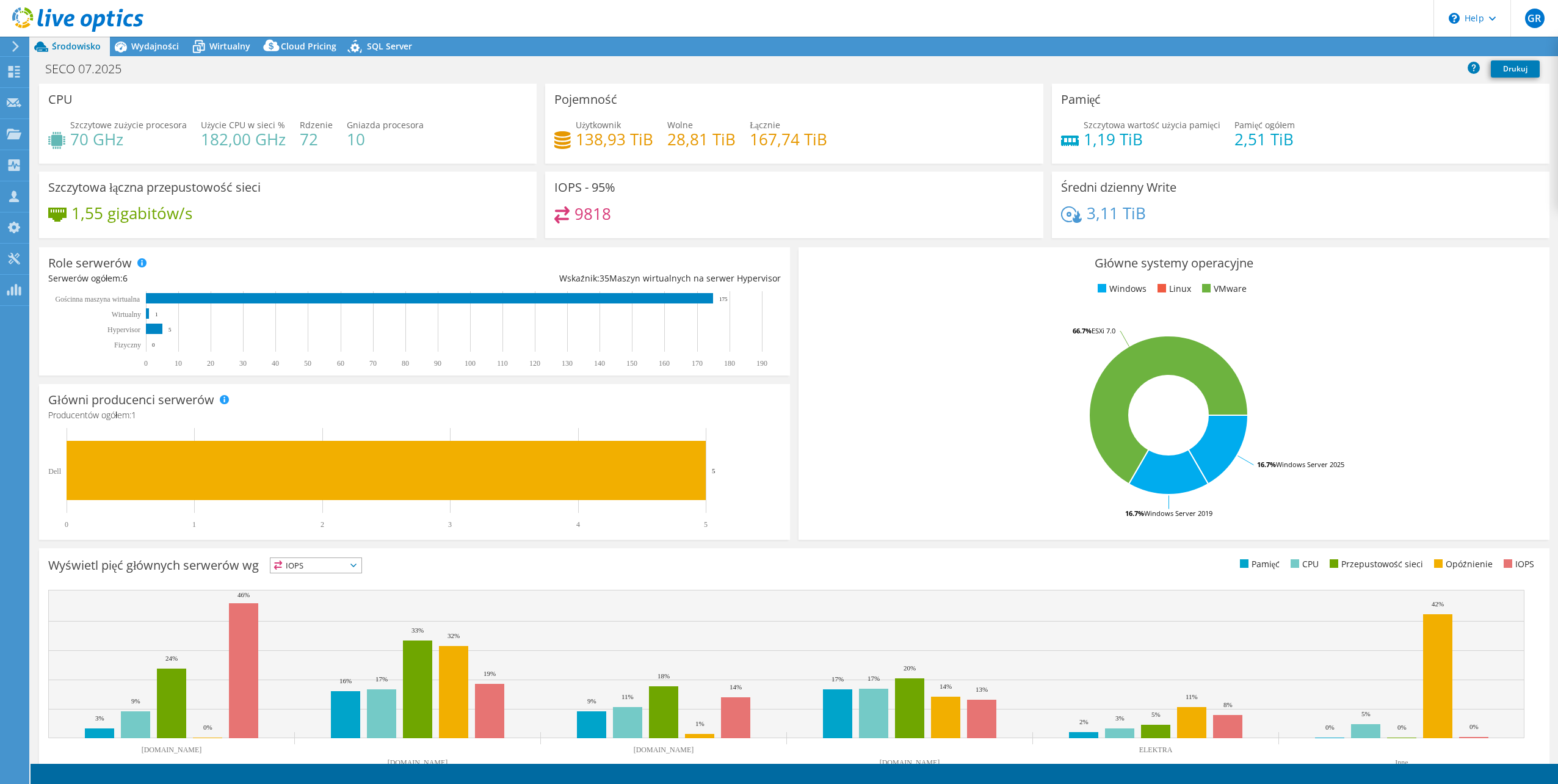
select select "USD"
drag, startPoint x: 167, startPoint y: 53, endPoint x: 159, endPoint y: 62, distance: 12.0
click at [166, 53] on div "Wydajności" at bounding box center [149, 46] width 78 height 19
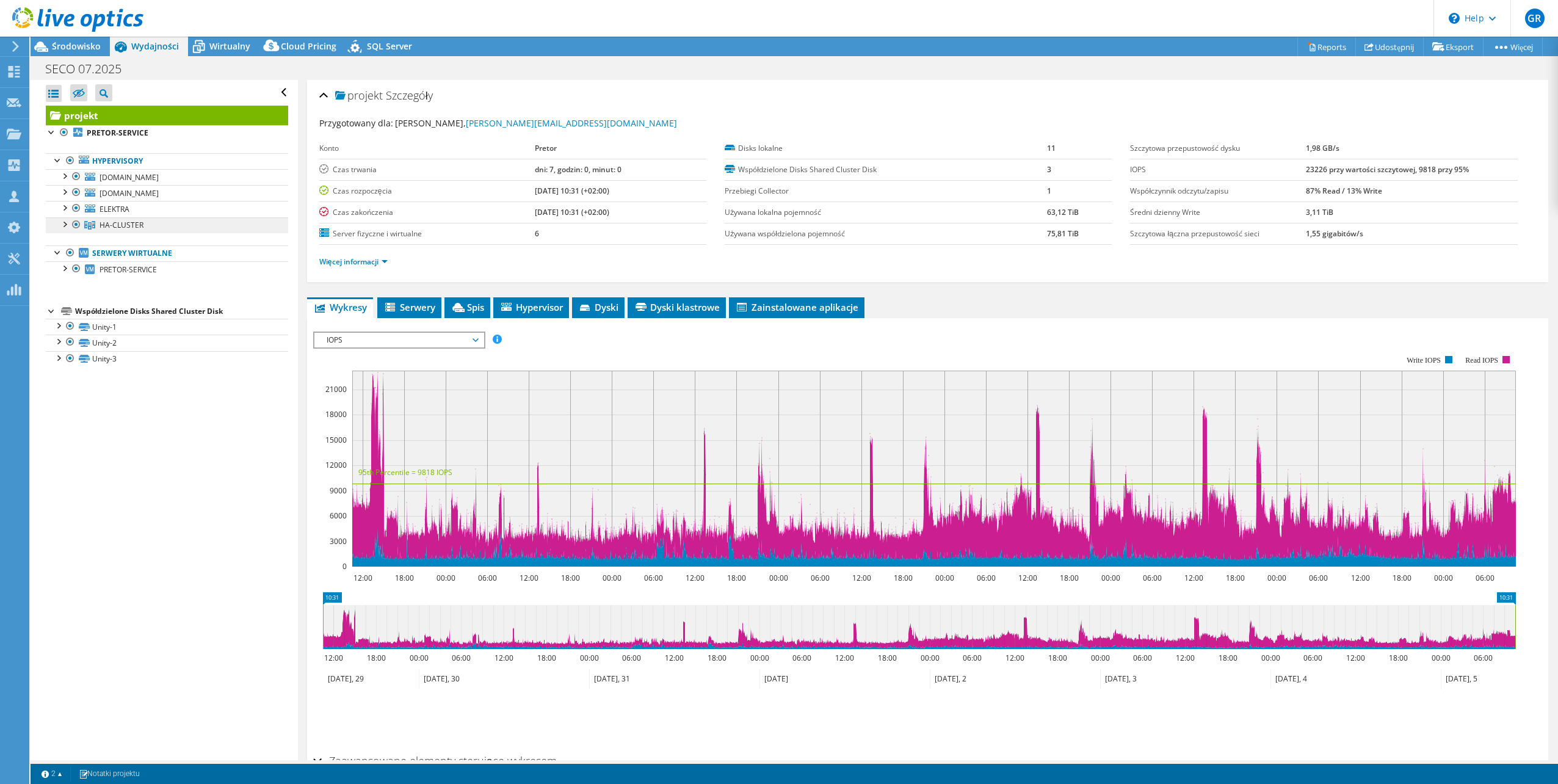
drag, startPoint x: 66, startPoint y: 206, endPoint x: 111, endPoint y: 236, distance: 54.1
click at [66, 207] on div at bounding box center [64, 207] width 12 height 12
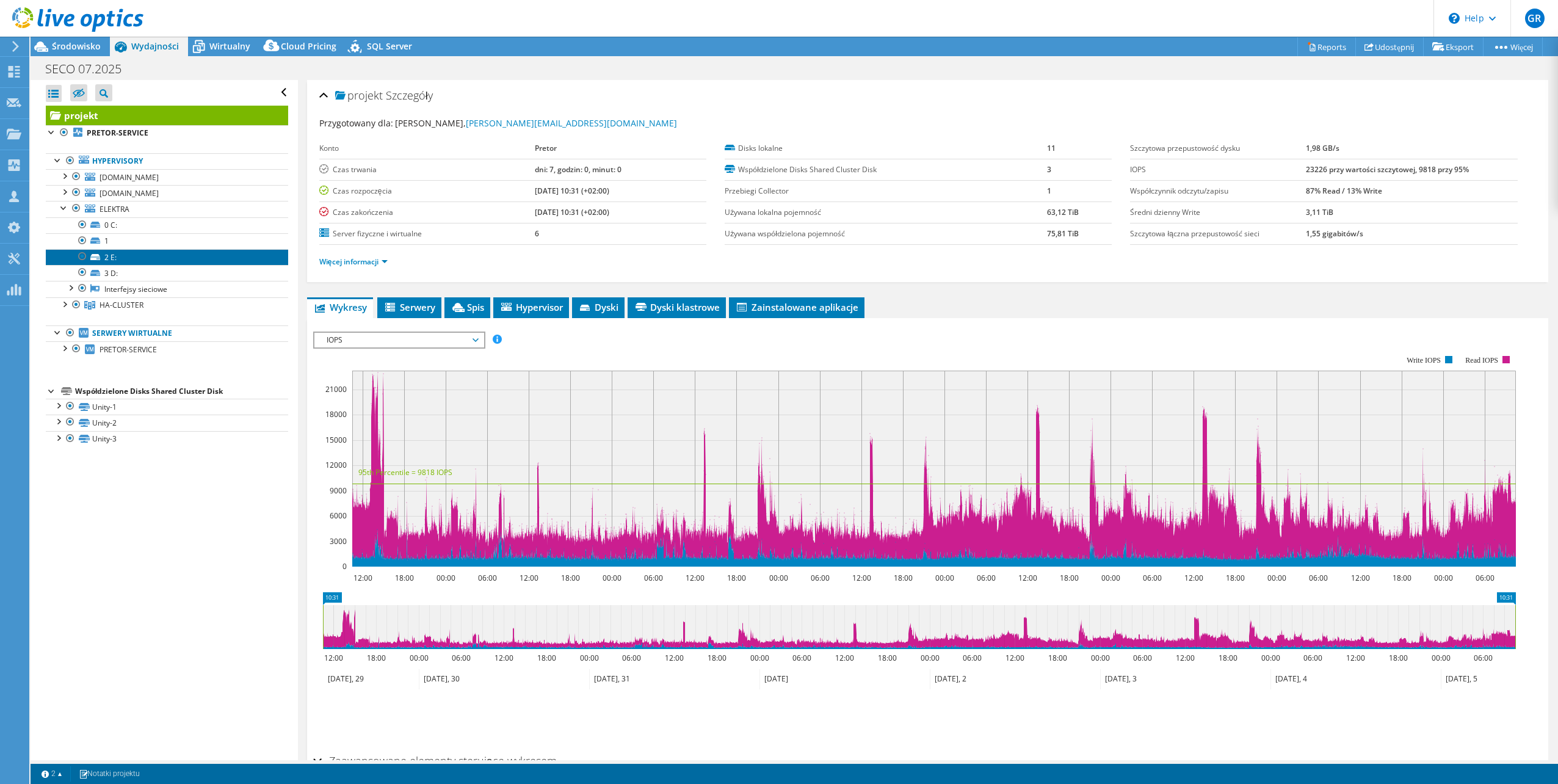
click at [111, 258] on link "2 E:" at bounding box center [167, 257] width 243 height 16
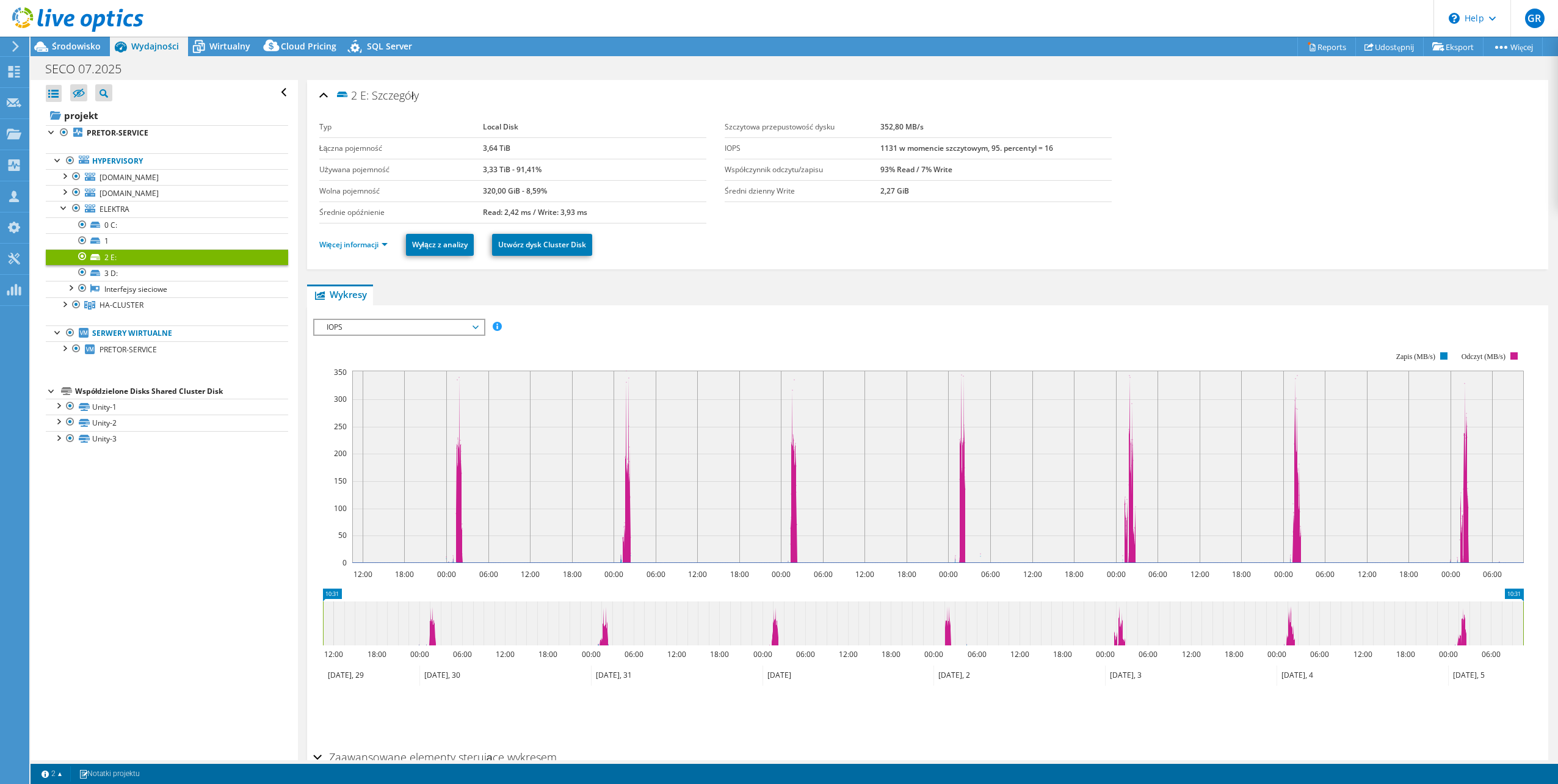
click at [413, 330] on span "IOPS" at bounding box center [399, 327] width 157 height 15
click at [411, 379] on li "Opóźnienie" at bounding box center [399, 386] width 169 height 15
